Goal: Answer question/provide support: Answer question/provide support

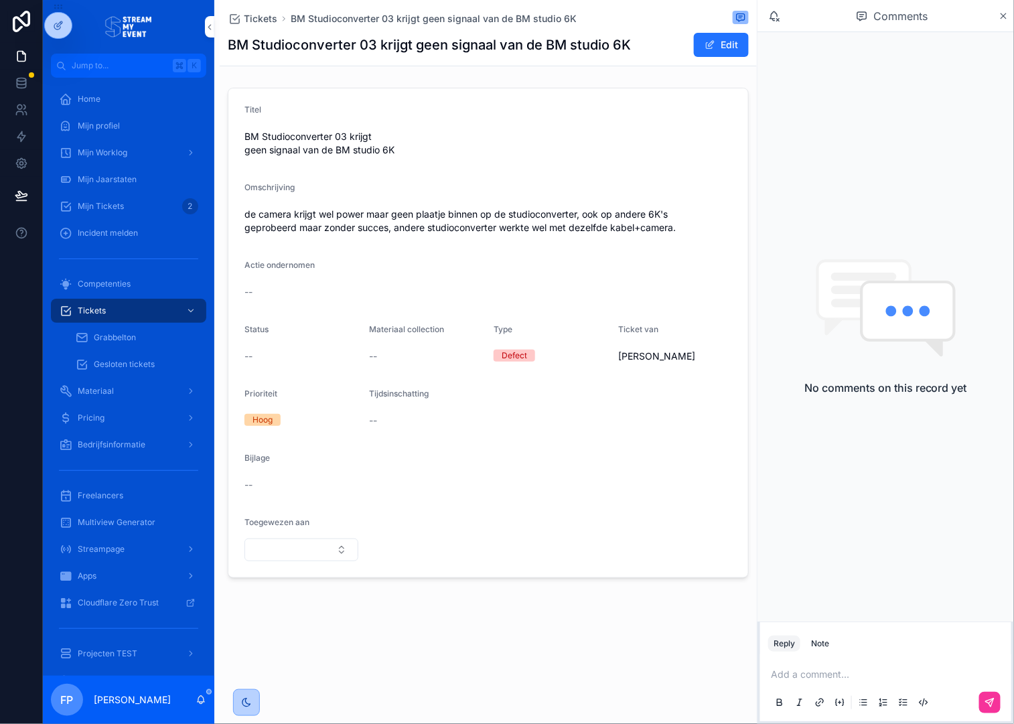
click at [817, 672] on p "scrollable content" at bounding box center [888, 674] width 235 height 13
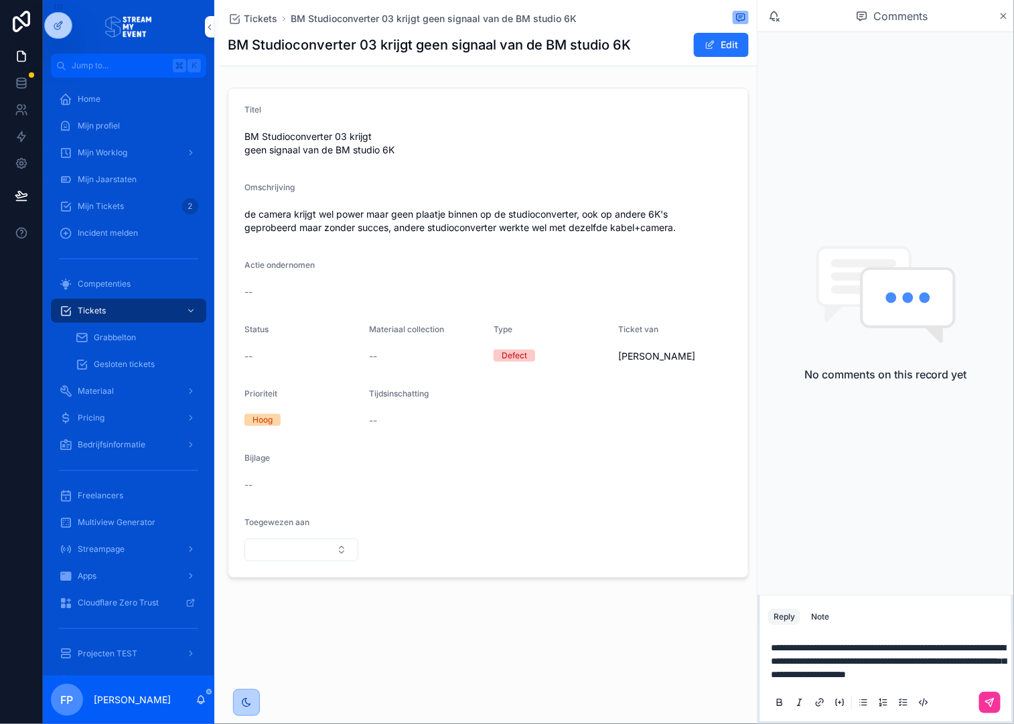
click at [987, 697] on icon "scrollable content" at bounding box center [990, 702] width 11 height 11
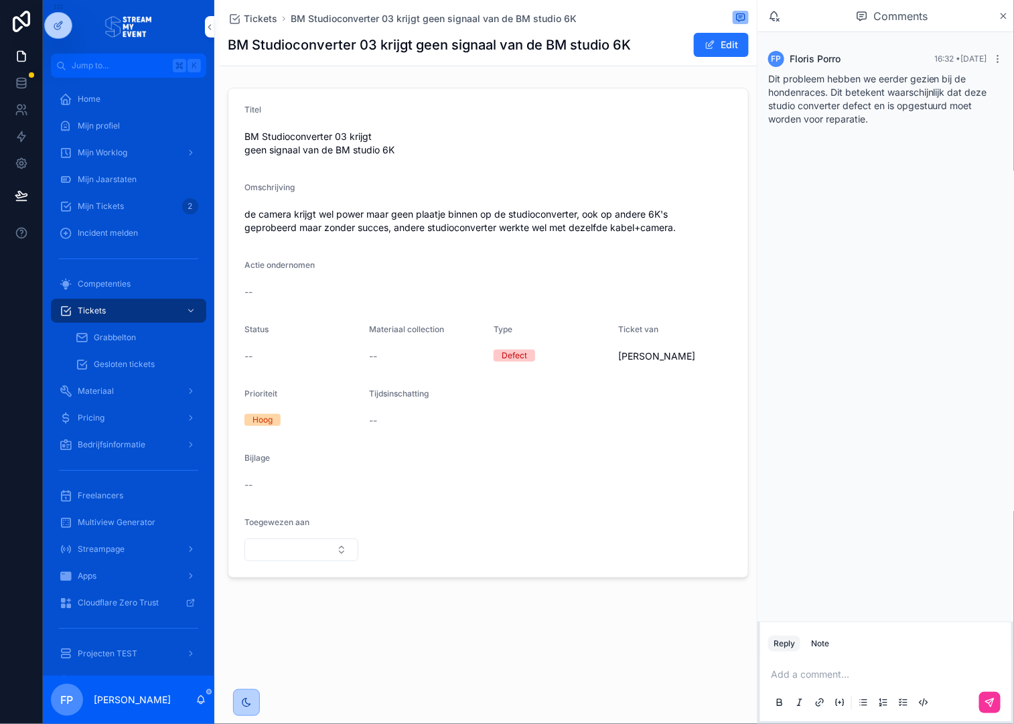
click at [524, 218] on span "de camera krijgt wel power maar geen plaatje binnen op de studioconverter, ook …" at bounding box center [488, 221] width 488 height 27
click at [1007, 18] on icon "scrollable content" at bounding box center [1004, 16] width 10 height 11
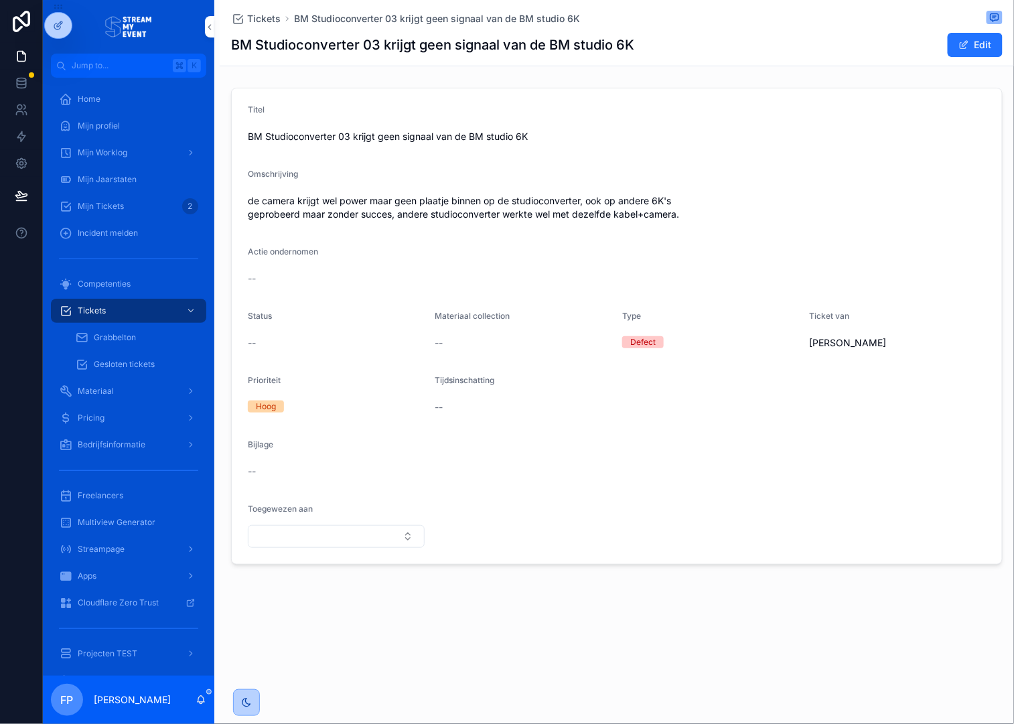
click at [468, 169] on div "Omschrijving" at bounding box center [617, 177] width 738 height 16
